Goal: Task Accomplishment & Management: Manage account settings

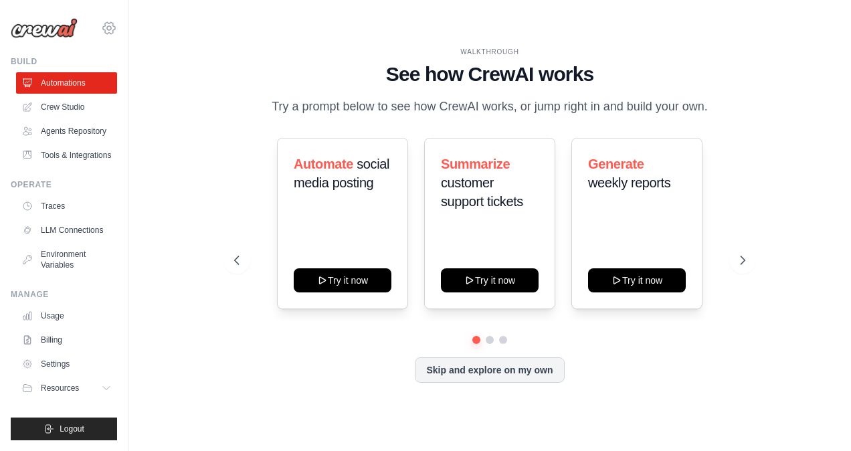
click at [108, 26] on icon at bounding box center [109, 28] width 4 height 4
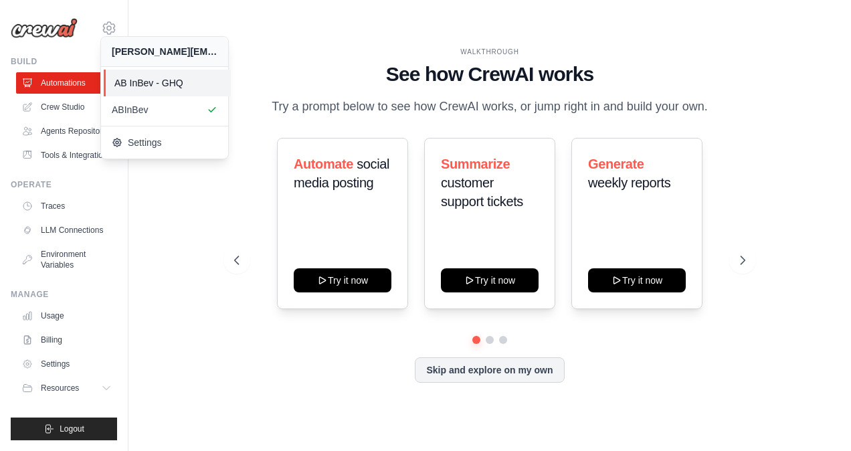
click at [136, 82] on span "AB InBev - GHQ" at bounding box center [167, 82] width 106 height 13
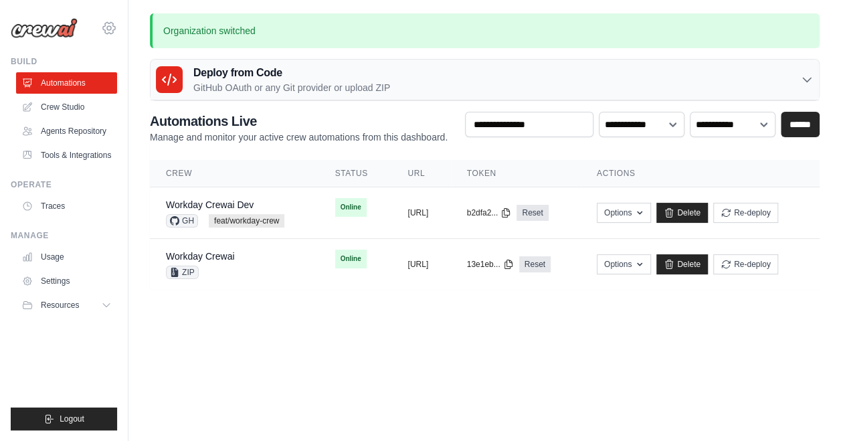
click at [112, 28] on icon at bounding box center [109, 28] width 16 height 16
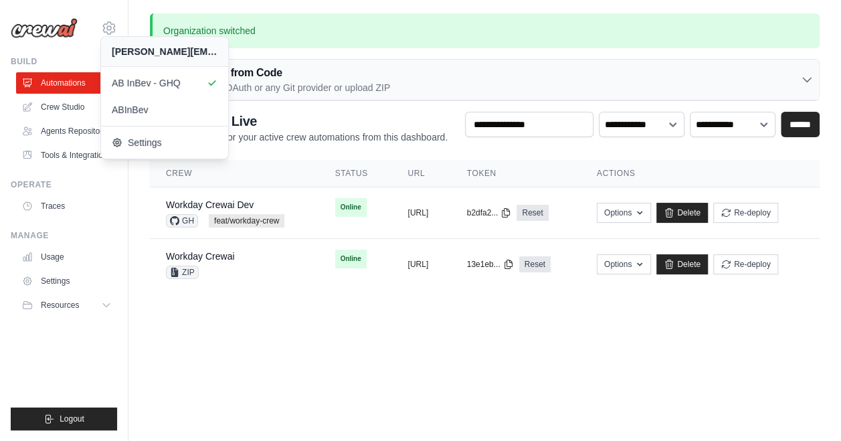
click at [426, 375] on body "sparshita.singh@ab-inbev.com AB InBev - GHQ ABInBev Blog" at bounding box center [420, 220] width 841 height 441
